Goal: Transaction & Acquisition: Book appointment/travel/reservation

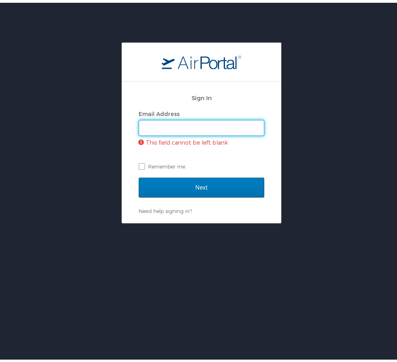
click at [216, 123] on input "Email Address" at bounding box center [201, 125] width 125 height 15
type input "peter.lewis@sus.edu"
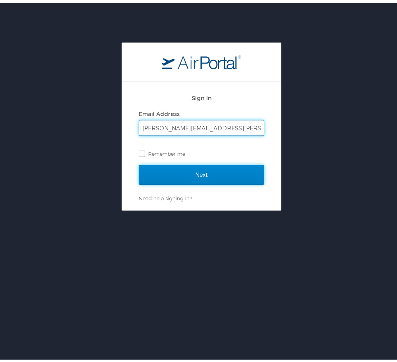
click at [209, 174] on input "Next" at bounding box center [202, 172] width 126 height 20
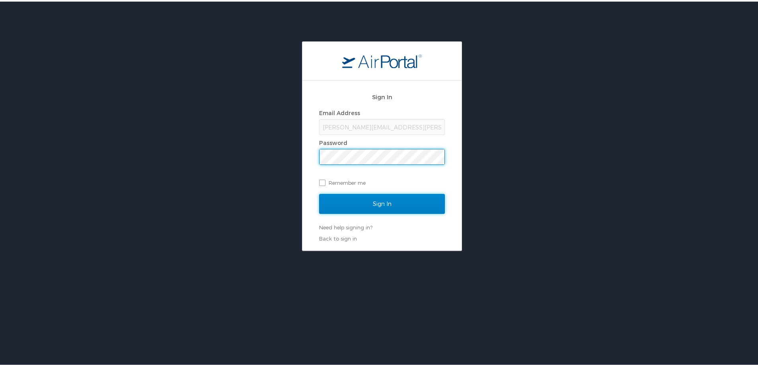
click at [378, 195] on input "Sign In" at bounding box center [382, 202] width 126 height 20
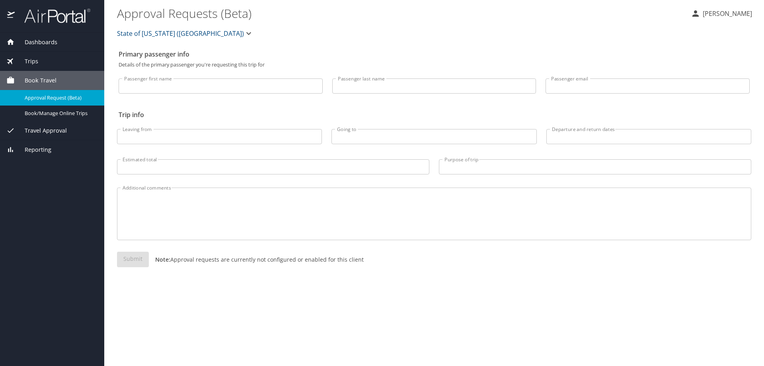
click at [51, 77] on span "Book Travel" at bounding box center [36, 80] width 42 height 9
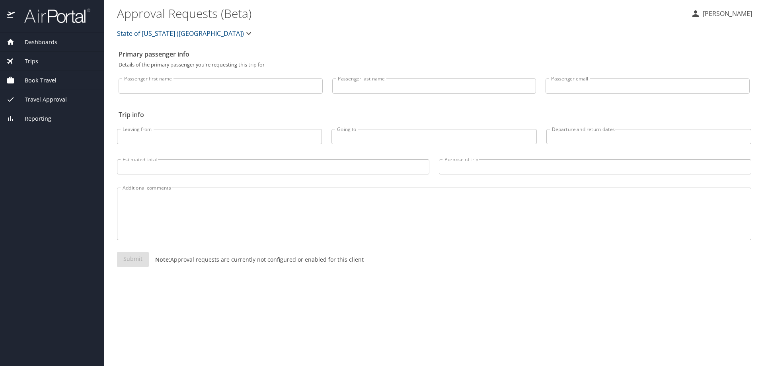
click at [200, 89] on input "Passenger first name" at bounding box center [221, 85] width 204 height 15
type input "Dr. Peter"
type input "Lewis, Sr."
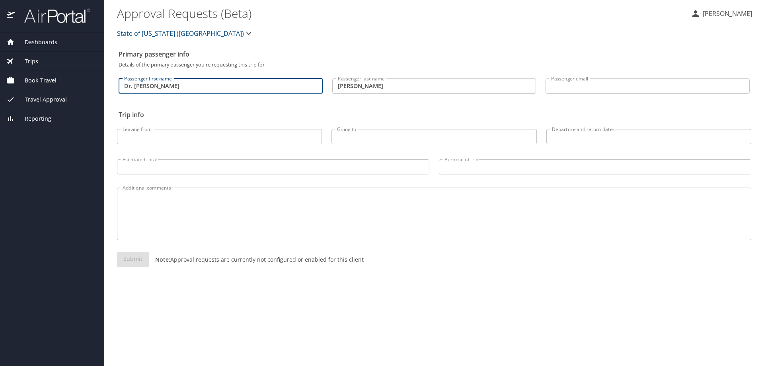
type input "pglewis2215@yahoo.com"
click at [135, 87] on input "Dr. Peter" at bounding box center [221, 85] width 204 height 15
type input "Peter"
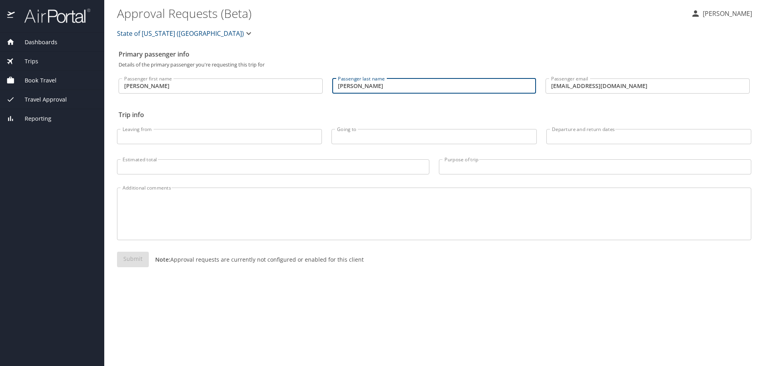
click at [389, 90] on input "Lewis, Sr." at bounding box center [434, 85] width 204 height 15
type input "Lewis"
click at [257, 141] on input "Leaving from" at bounding box center [219, 136] width 205 height 15
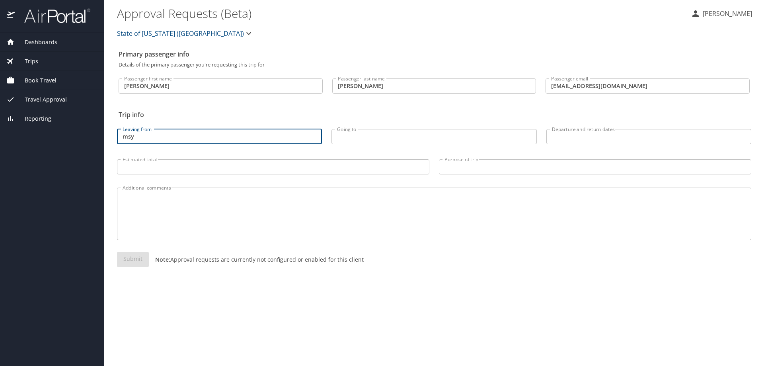
type input "msy"
click at [360, 142] on input "Going to" at bounding box center [433, 136] width 205 height 15
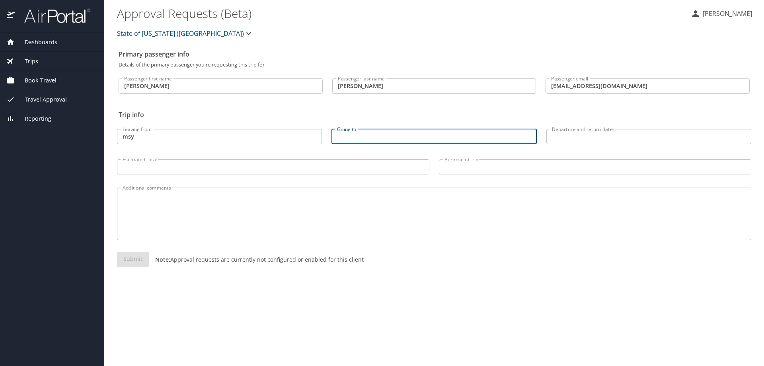
click at [33, 60] on span "Trips" at bounding box center [26, 61] width 23 height 9
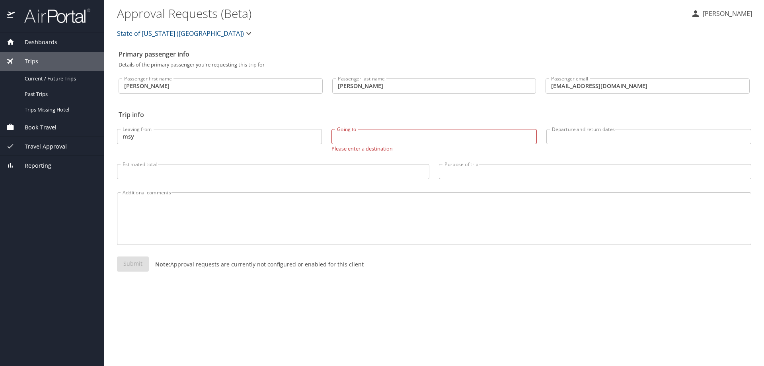
click at [47, 125] on span "Book Travel" at bounding box center [36, 127] width 42 height 9
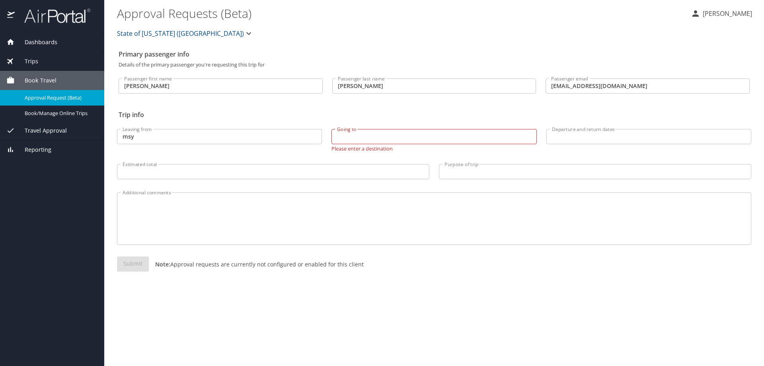
click at [41, 38] on span "Dashboards" at bounding box center [36, 42] width 43 height 9
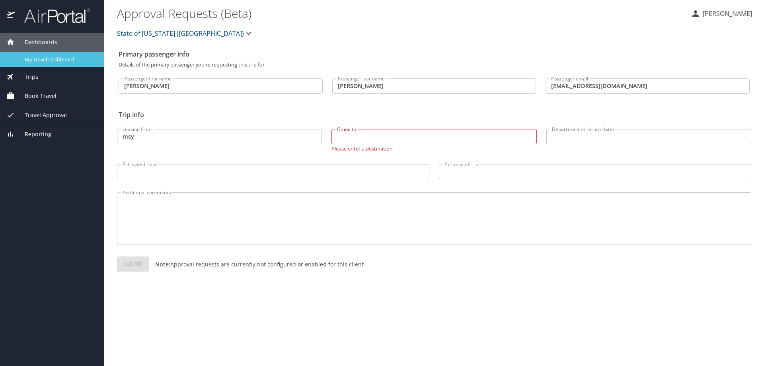
click at [56, 63] on span "My Travel Dashboard" at bounding box center [60, 60] width 70 height 8
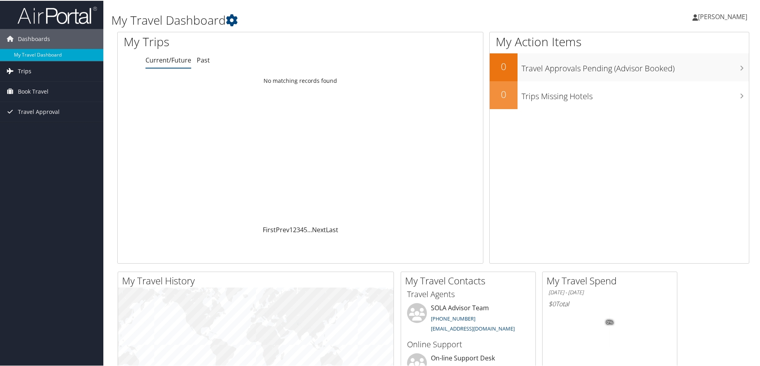
click at [30, 72] on span "Trips" at bounding box center [25, 70] width 14 height 20
click at [30, 123] on span "Book Travel" at bounding box center [33, 127] width 31 height 20
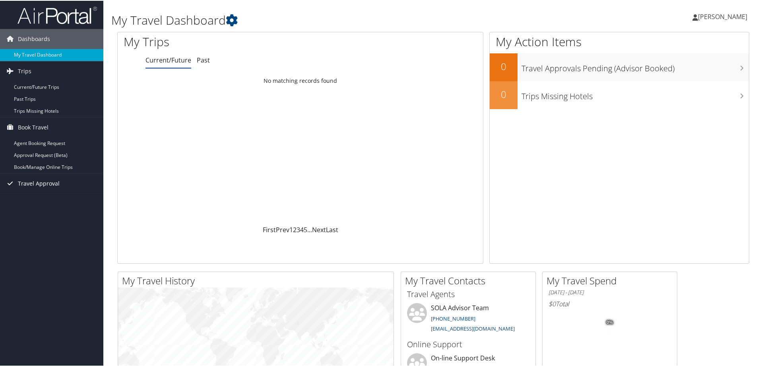
click at [30, 181] on span "Travel Approval" at bounding box center [39, 183] width 42 height 20
click at [31, 164] on link "Book/Manage Online Trips" at bounding box center [51, 166] width 103 height 12
